Goal: Transaction & Acquisition: Purchase product/service

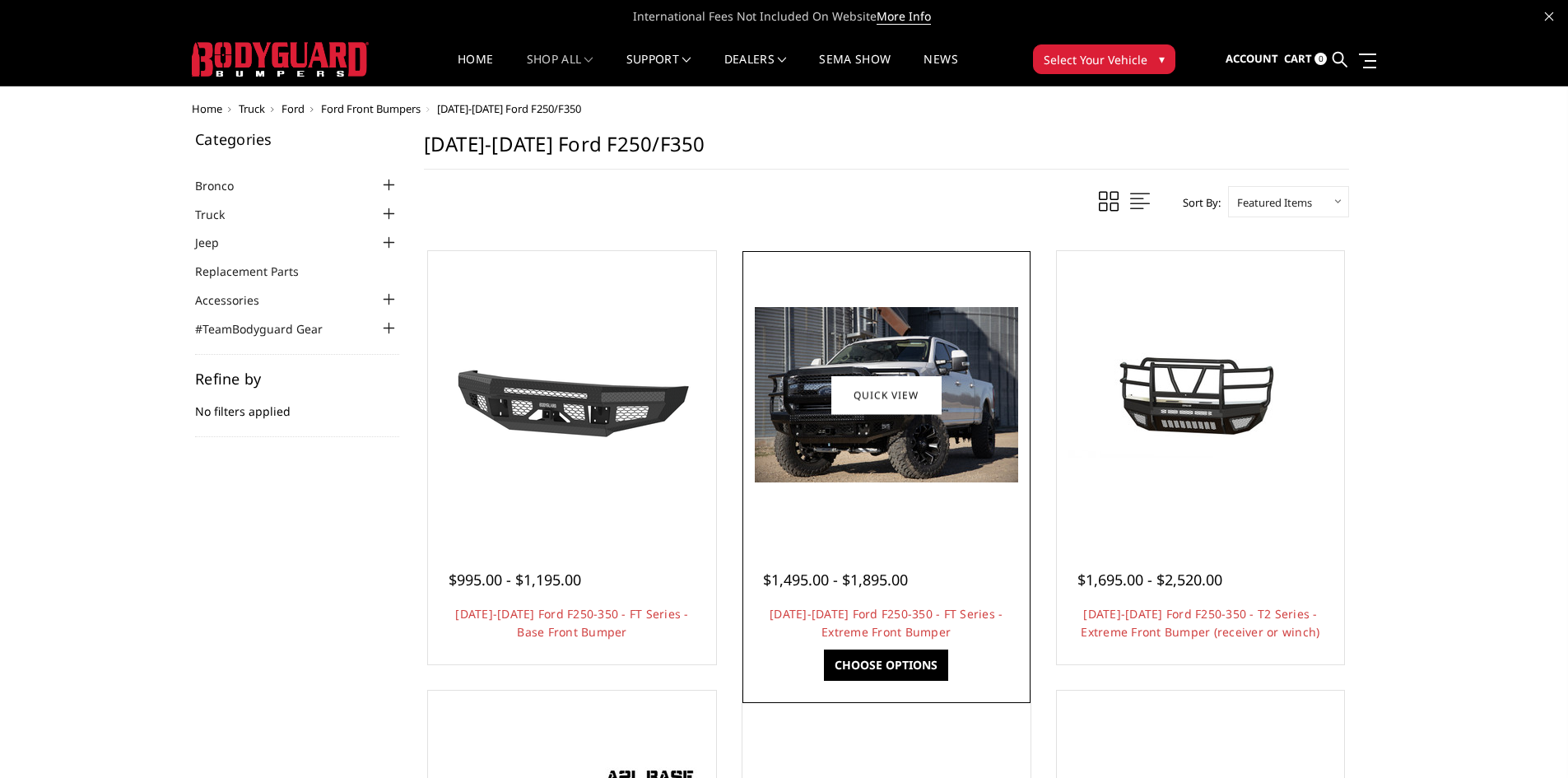
click at [887, 666] on link "Choose Options" at bounding box center [886, 665] width 125 height 31
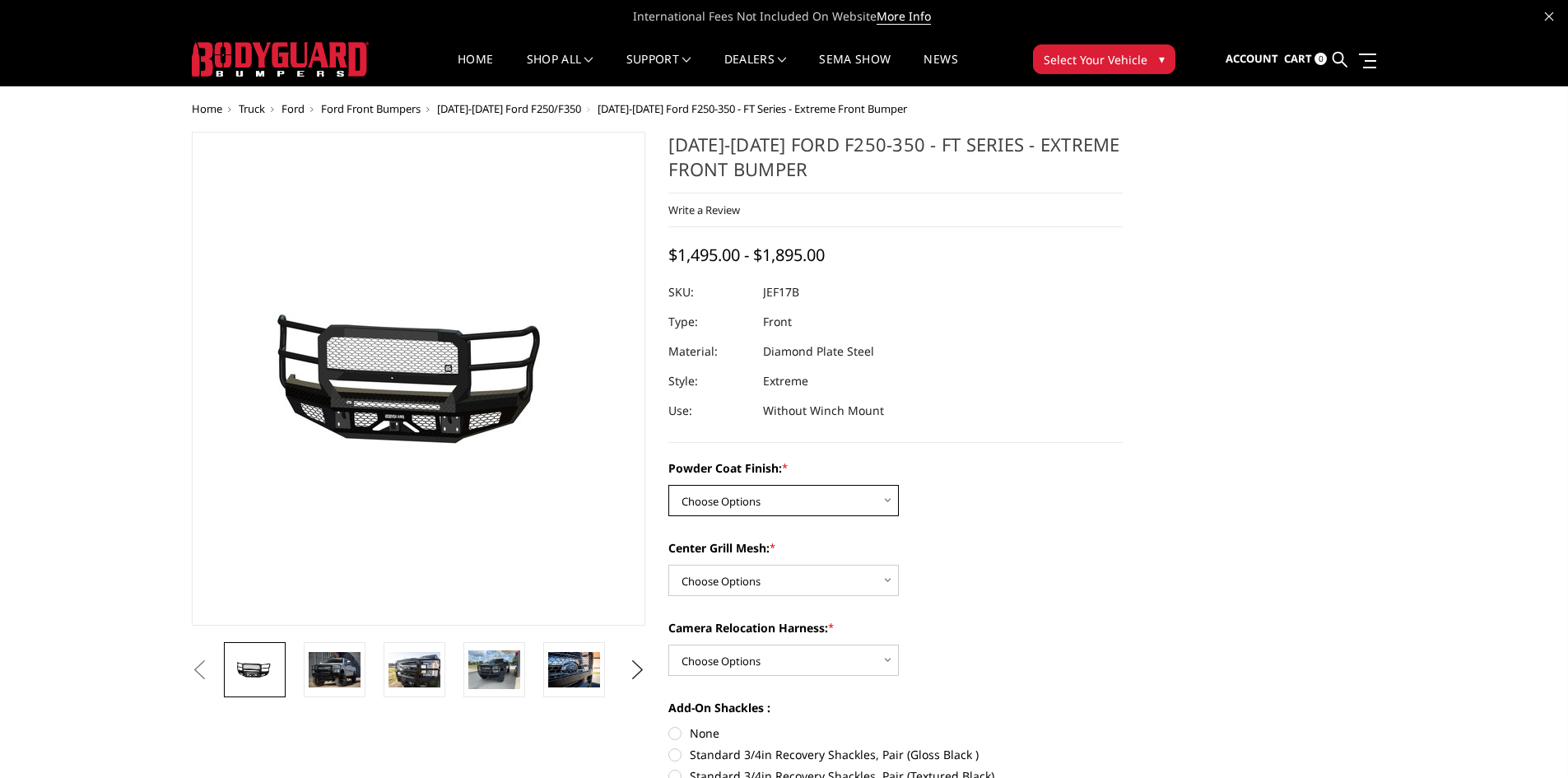
click at [779, 506] on select "Choose Options Bare Metal Gloss Black Powder Coat Textured Black Powder Coat" at bounding box center [783, 500] width 231 height 31
select select "3223"
click at [668, 485] on select "Choose Options Bare Metal Gloss Black Powder Coat Textured Black Powder Coat" at bounding box center [783, 500] width 231 height 31
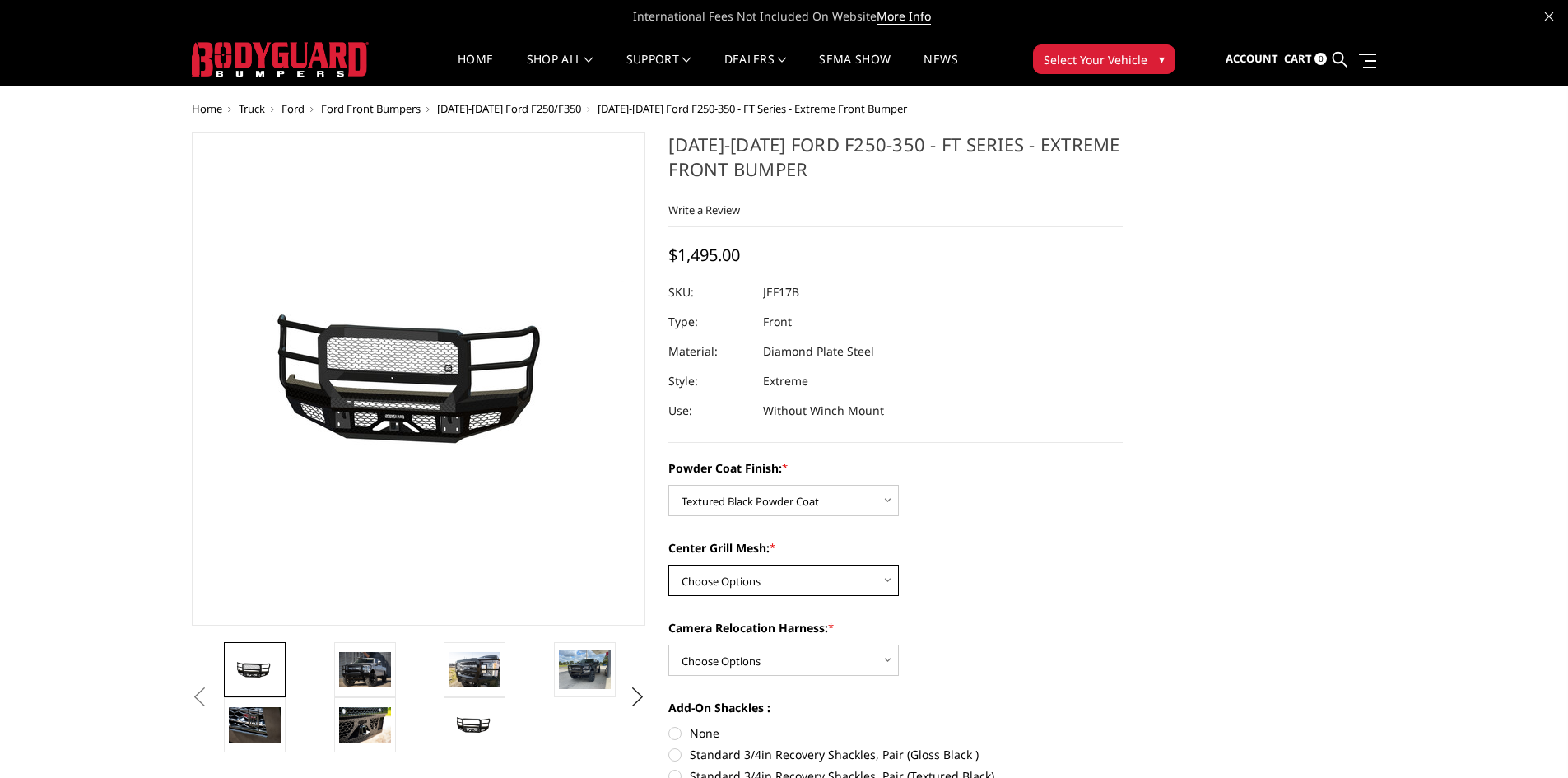
click at [796, 582] on select "Choose Options WITH Expanded Metal in Center Grill WITHOUT Expanded Metal in Ce…" at bounding box center [783, 580] width 231 height 31
click at [668, 565] on select "Choose Options WITH Expanded Metal in Center Grill WITHOUT Expanded Metal in Ce…" at bounding box center [783, 580] width 231 height 31
click at [807, 590] on select "Choose Options WITH Expanded Metal in Center Grill WITHOUT Expanded Metal in Ce…" at bounding box center [783, 580] width 231 height 31
select select "3224"
click at [668, 565] on select "Choose Options WITH Expanded Metal in Center Grill WITHOUT Expanded Metal in Ce…" at bounding box center [783, 580] width 231 height 31
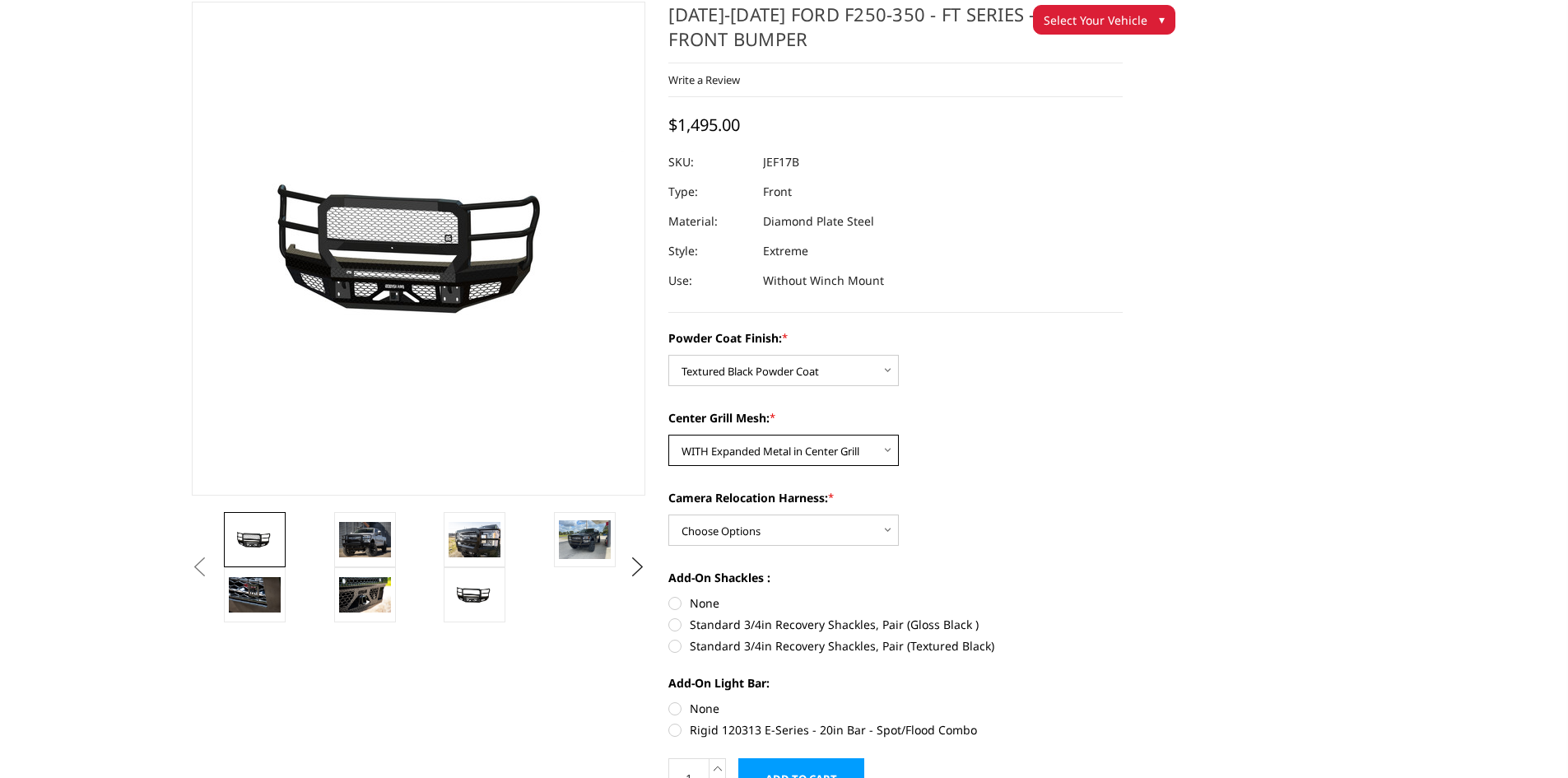
scroll to position [82, 0]
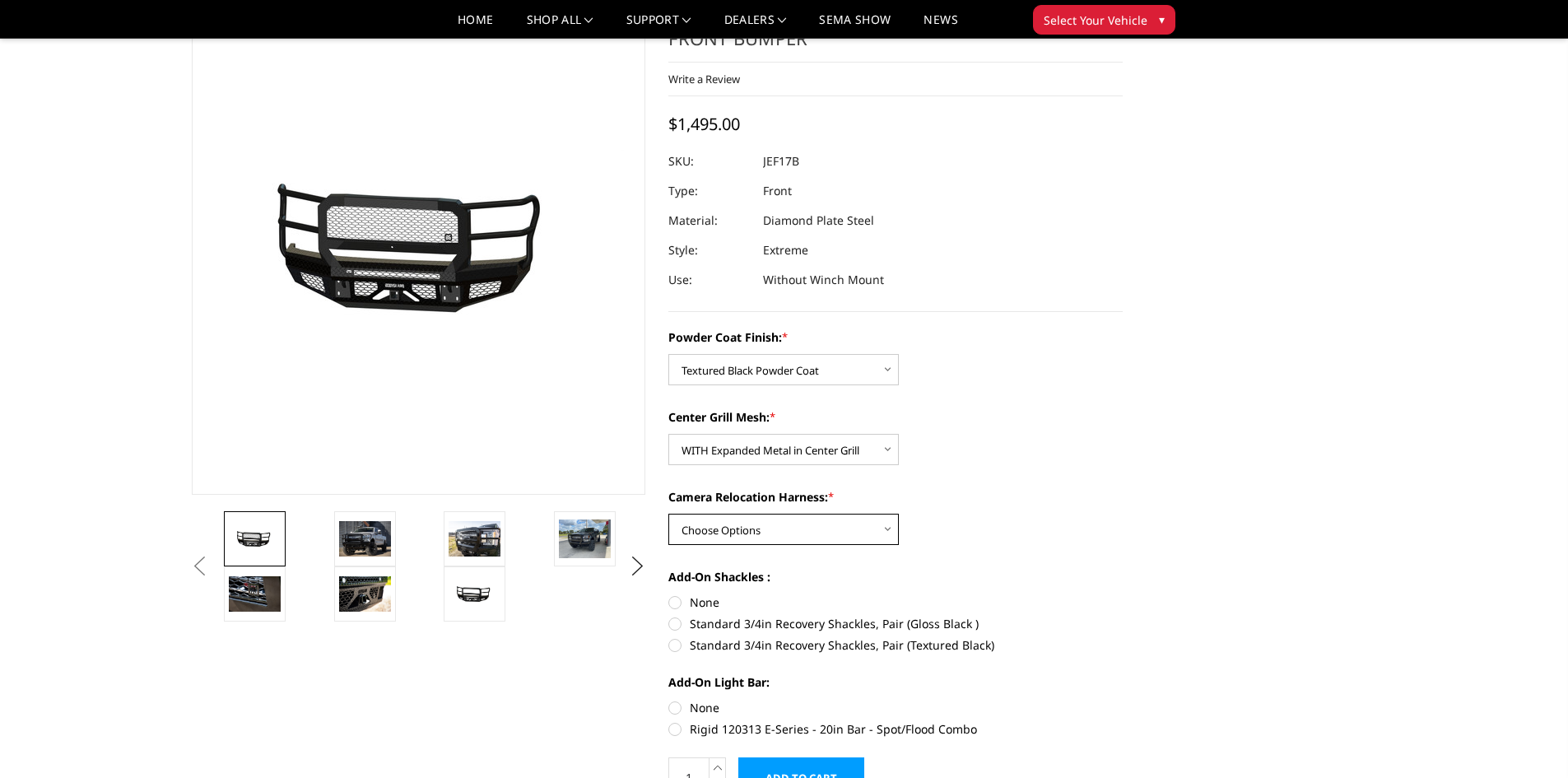
click at [779, 535] on select "Choose Options WITH Camera Relocation Harness WITHOUT Camera Relocation Harness" at bounding box center [783, 529] width 231 height 31
select select "3227"
click at [668, 514] on select "Choose Options WITH Camera Relocation Harness WITHOUT Camera Relocation Harness" at bounding box center [783, 529] width 231 height 31
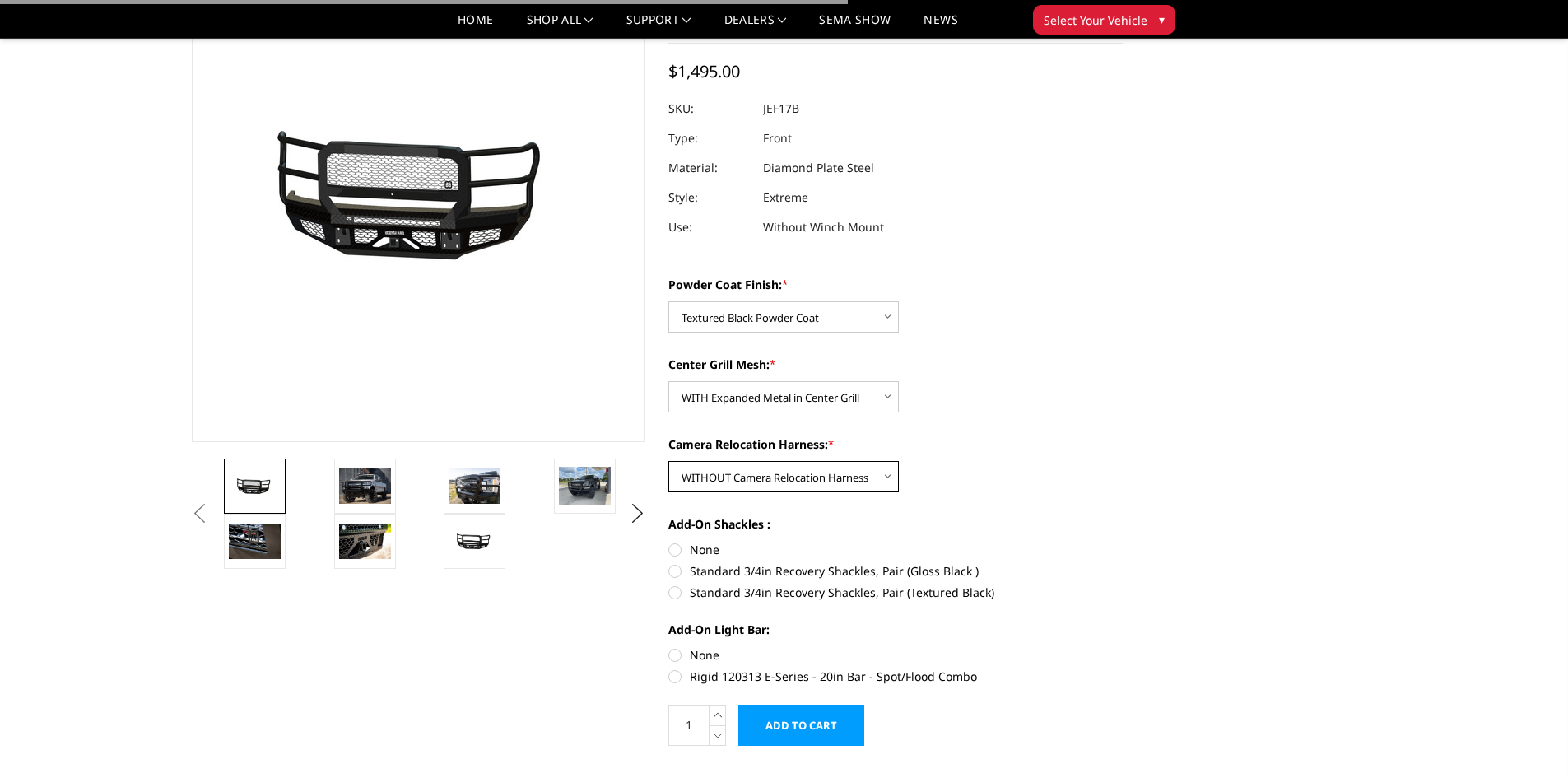
scroll to position [165, 0]
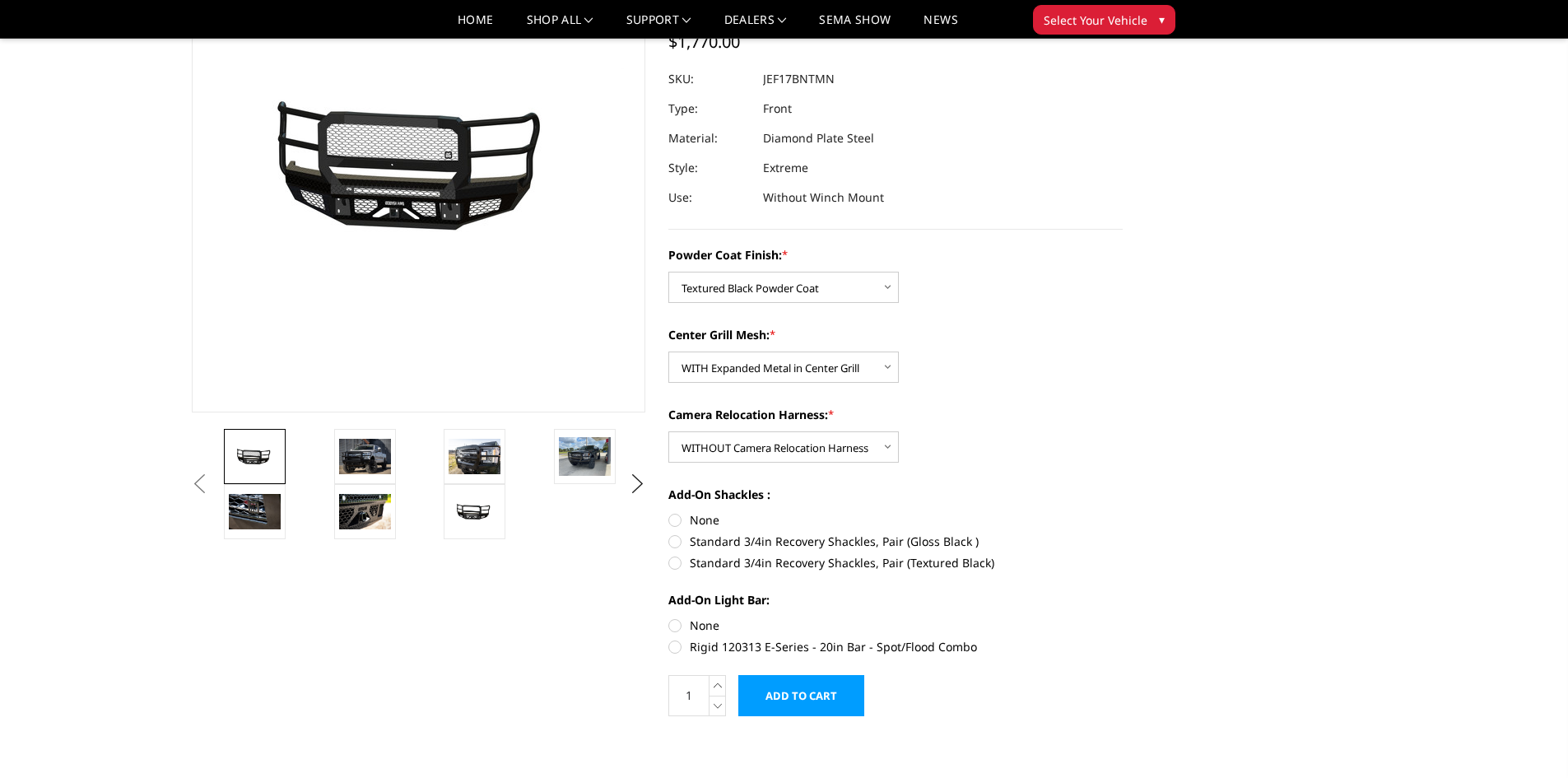
click at [677, 561] on label "Standard 3/4in Recovery Shackles, Pair (Textured Black)" at bounding box center [895, 562] width 454 height 17
click at [1123, 534] on input "Standard 3/4in Recovery Shackles, Pair (Textured Black)" at bounding box center [1123, 533] width 1 height 1
radio input "true"
click at [677, 646] on label "Rigid 120313 E-Series - 20in Bar - Spot/Flood Combo" at bounding box center [895, 646] width 454 height 17
click at [1123, 618] on input "Rigid 120313 E-Series - 20in Bar - Spot/Flood Combo" at bounding box center [1123, 617] width 1 height 1
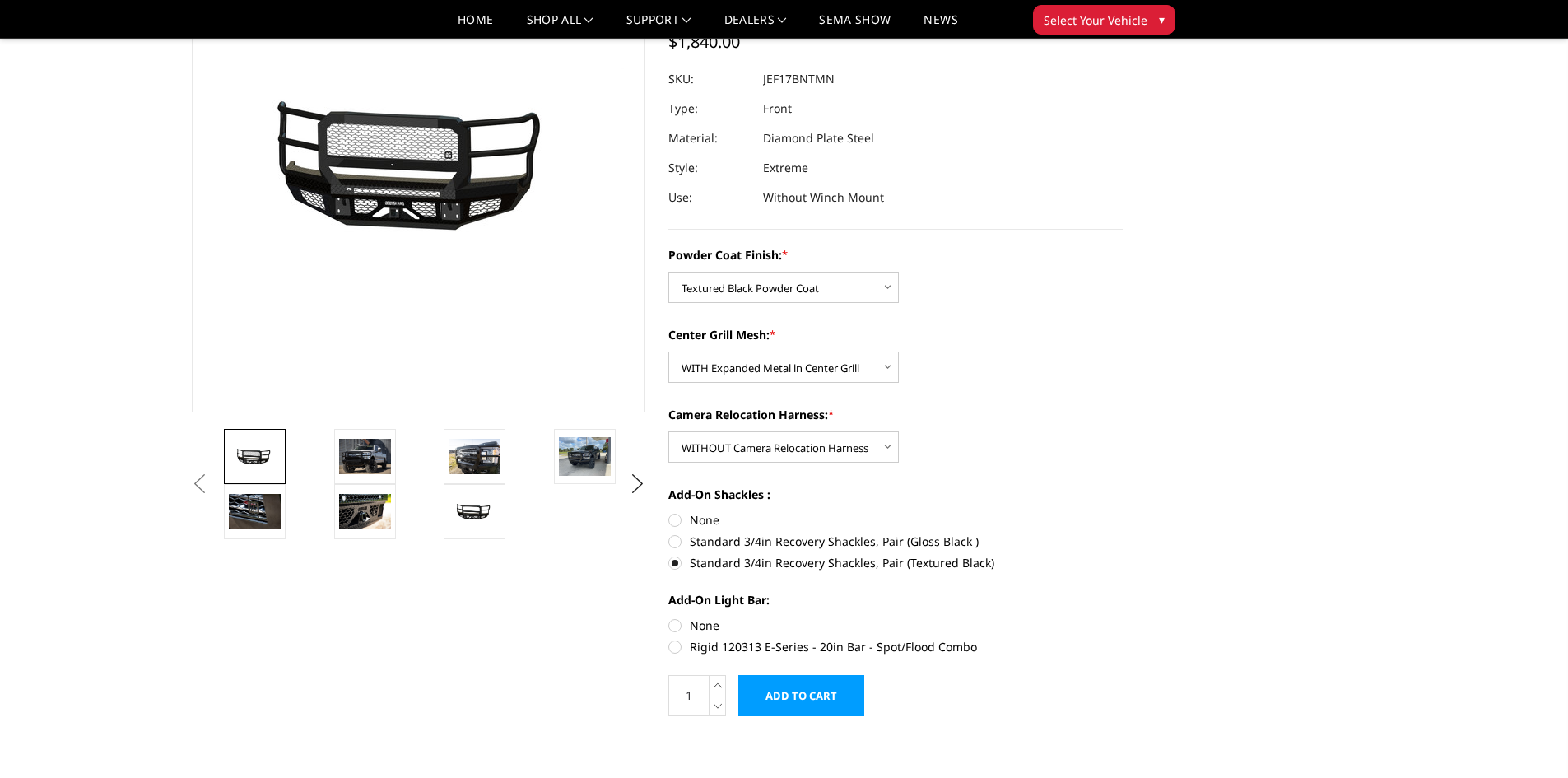
radio input "true"
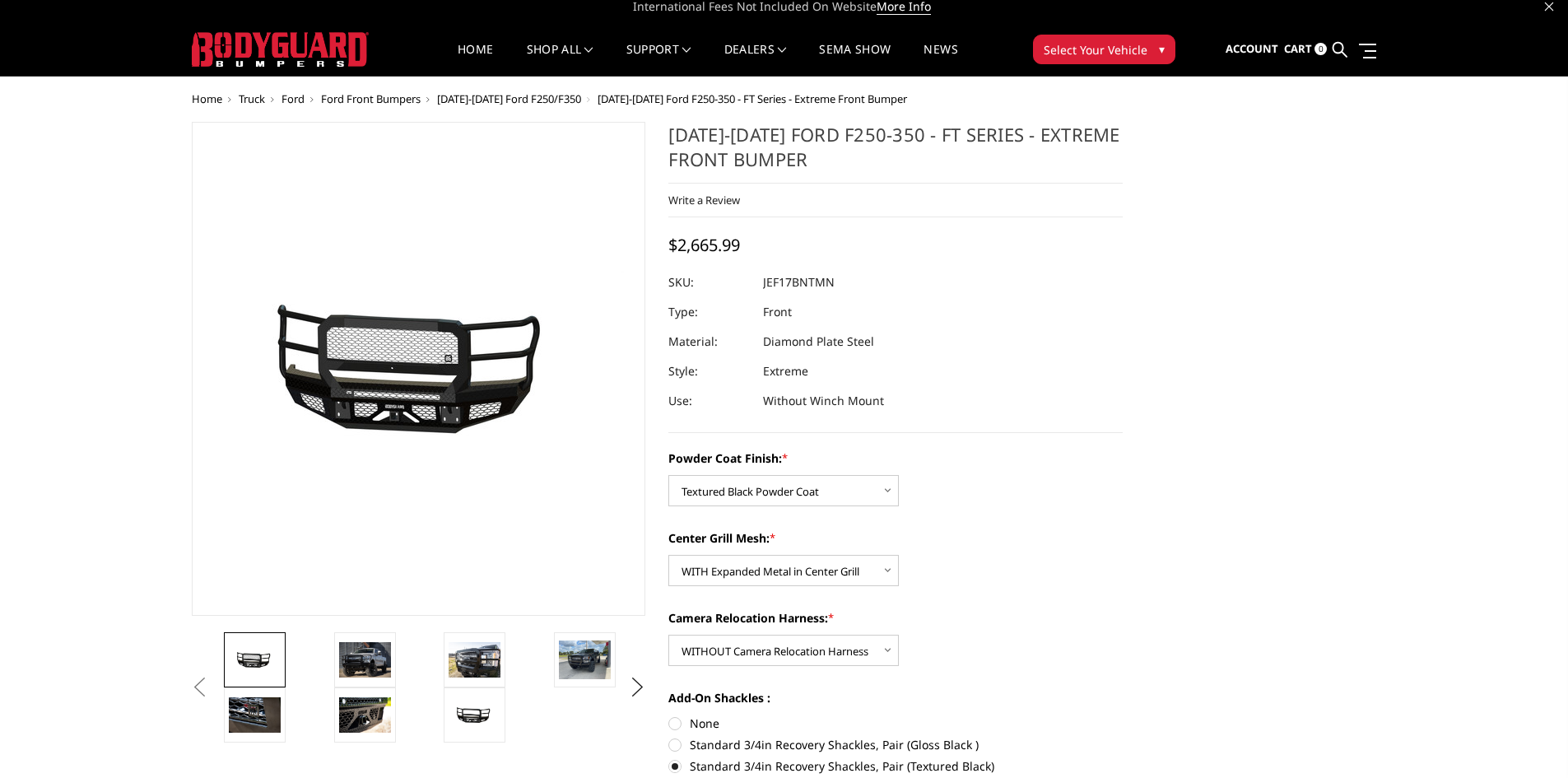
scroll to position [0, 0]
